Goal: Task Accomplishment & Management: Manage account settings

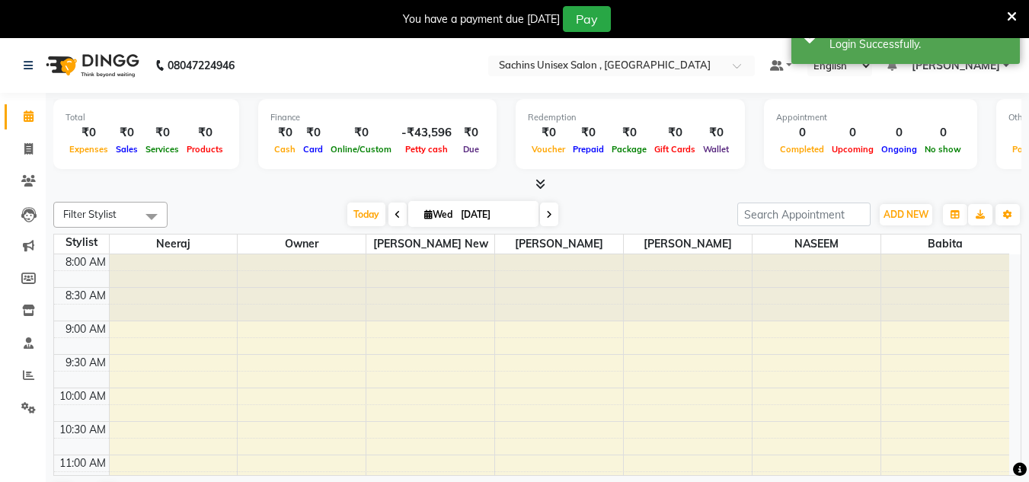
click at [981, 66] on span "[PERSON_NAME]" at bounding box center [956, 66] width 88 height 16
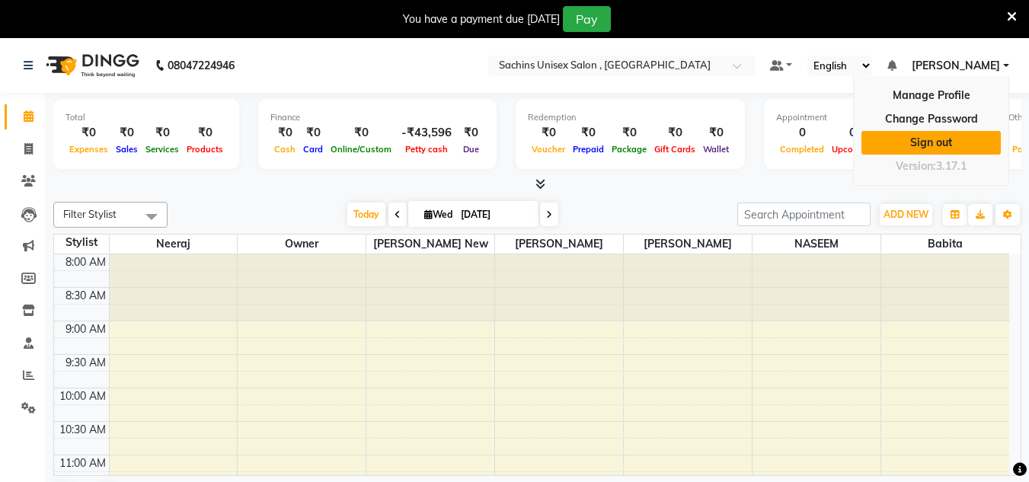
click at [950, 142] on link "Sign out" at bounding box center [931, 143] width 139 height 24
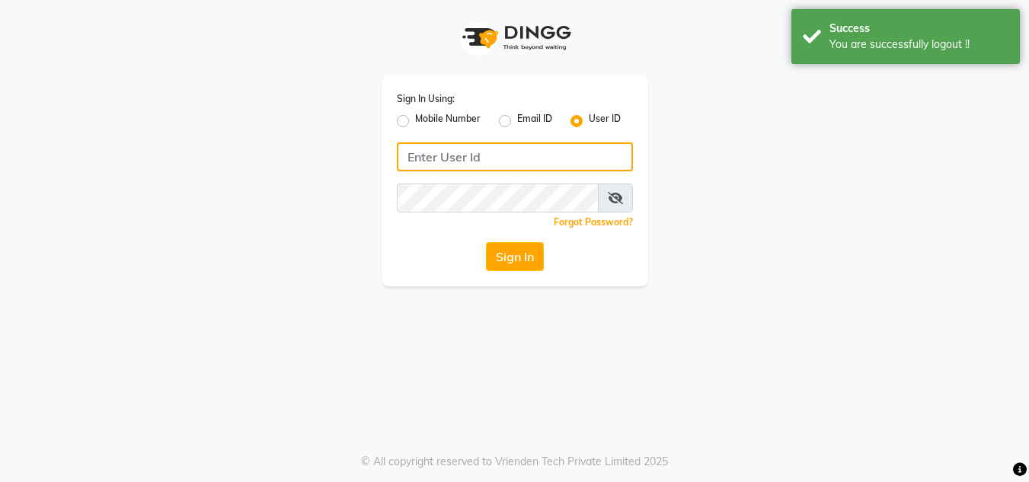
type input "7710840305"
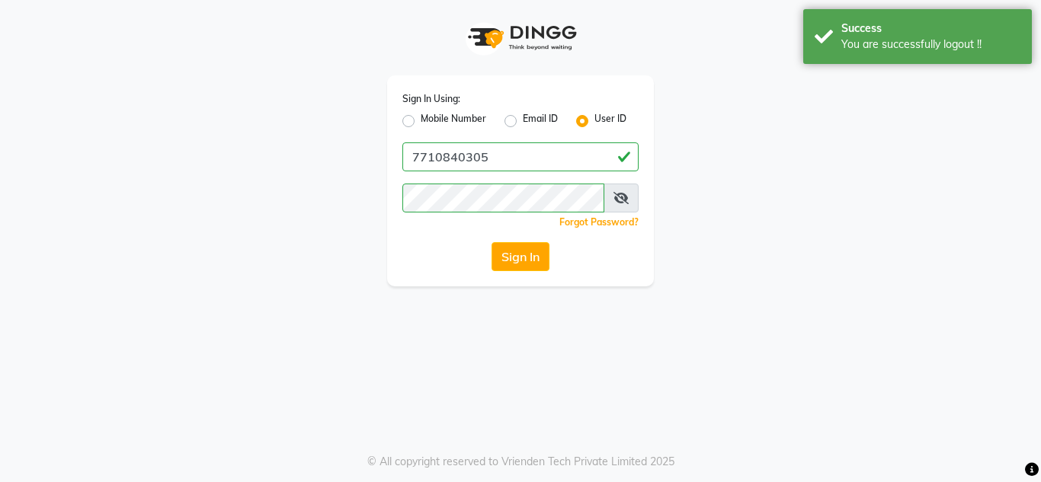
click at [605, 114] on label "User ID" at bounding box center [610, 121] width 32 height 18
click at [604, 114] on input "User ID" at bounding box center [599, 117] width 10 height 10
click at [598, 120] on label "User ID" at bounding box center [610, 121] width 32 height 18
click at [598, 120] on input "User ID" at bounding box center [599, 117] width 10 height 10
click at [589, 142] on div "Sign In Using: Mobile Number Email ID User ID Remember me Forgot Password? Sign…" at bounding box center [520, 180] width 267 height 211
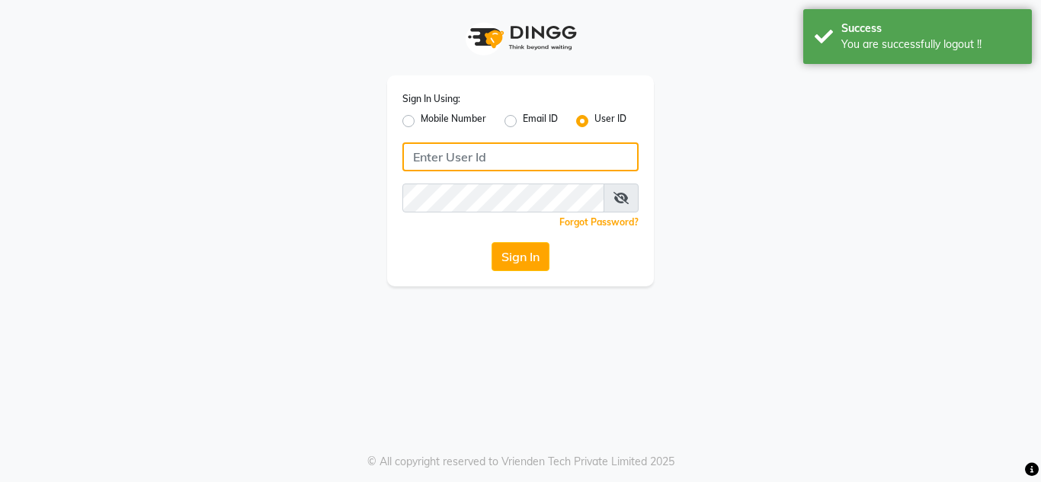
click at [588, 156] on input "Username" at bounding box center [520, 156] width 236 height 29
type input "sachins"
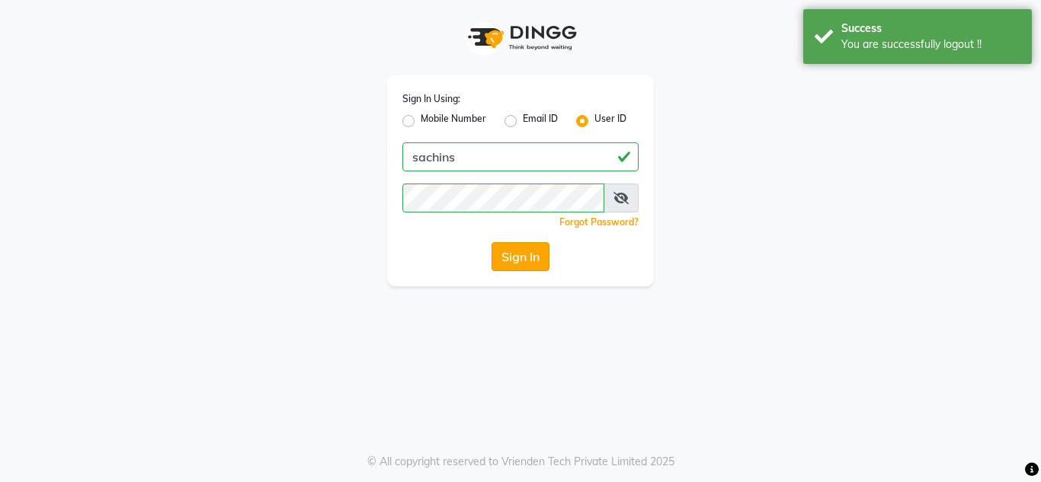
click at [530, 258] on button "Sign In" at bounding box center [520, 256] width 58 height 29
